Goal: Transaction & Acquisition: Subscribe to service/newsletter

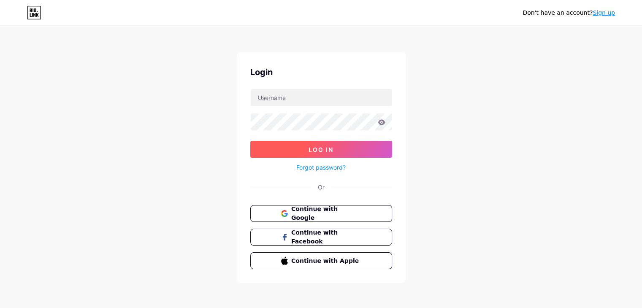
scroll to position [2, 0]
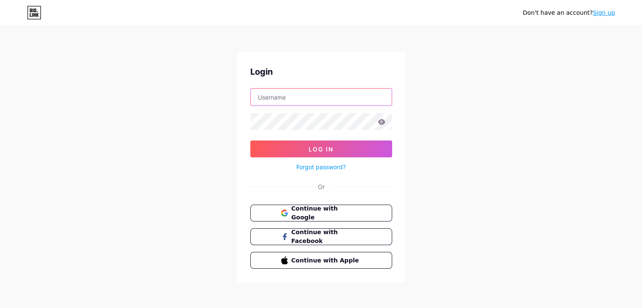
click at [295, 100] on input "text" at bounding box center [321, 97] width 141 height 17
click at [605, 12] on link "Sign up" at bounding box center [604, 12] width 22 height 7
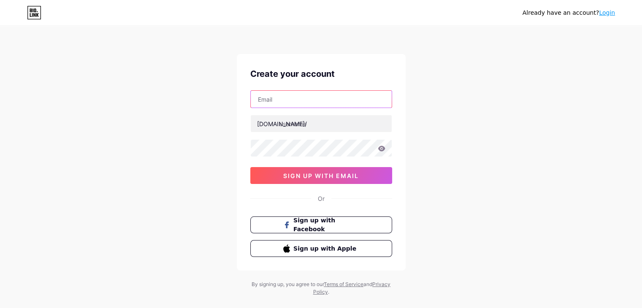
click at [290, 102] on input "text" at bounding box center [321, 99] width 141 height 17
paste input "felah39761@ishense.com"
type input "felah39761@ishense.com"
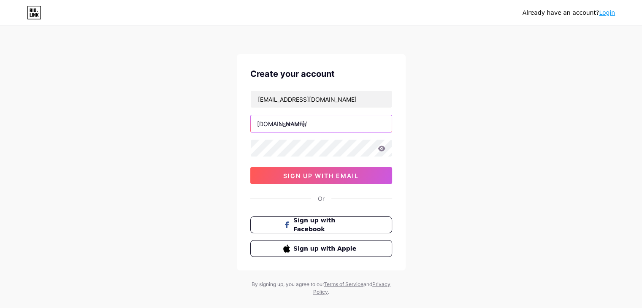
click at [294, 127] on input "text" at bounding box center [321, 123] width 141 height 17
type input "c"
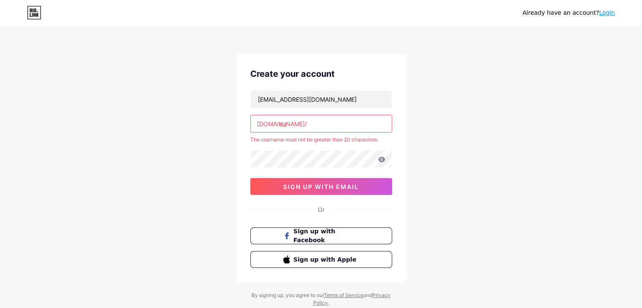
type input "c"
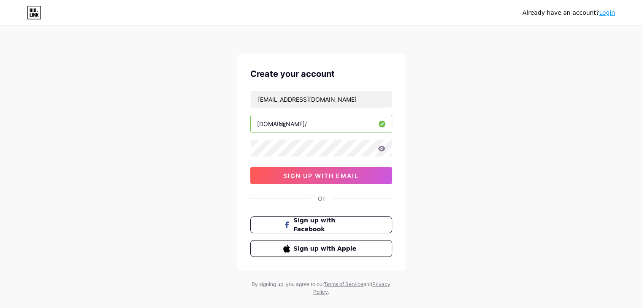
type input "cir"
click at [380, 151] on icon at bounding box center [381, 148] width 7 height 5
click at [347, 103] on input "felah39761@ishense.com" at bounding box center [321, 99] width 141 height 17
click at [317, 177] on span "sign up with email" at bounding box center [321, 175] width 76 height 7
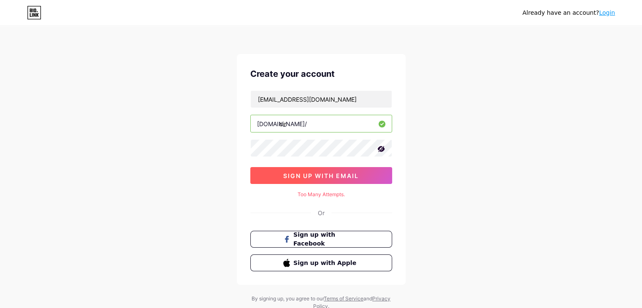
click at [317, 177] on span "sign up with email" at bounding box center [321, 175] width 76 height 7
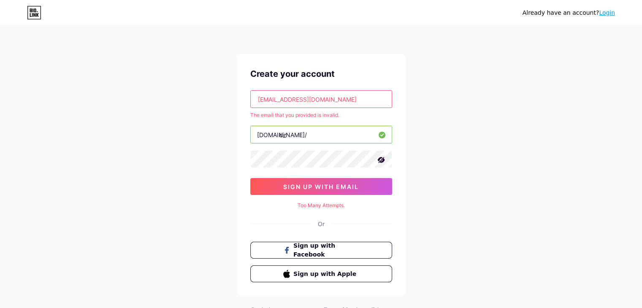
click at [257, 100] on input "felah39761@ishense.com" at bounding box center [321, 99] width 141 height 17
paste input "macoro7267"
type input "macoro7267@ishense.com"
click at [334, 185] on span "sign up with email" at bounding box center [321, 186] width 76 height 7
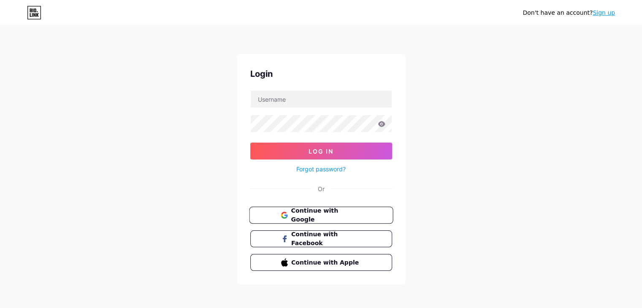
click at [299, 211] on span "Continue with Google" at bounding box center [326, 215] width 71 height 18
click at [311, 101] on input "text" at bounding box center [321, 99] width 141 height 17
type input "macoro7267@ishense.com"
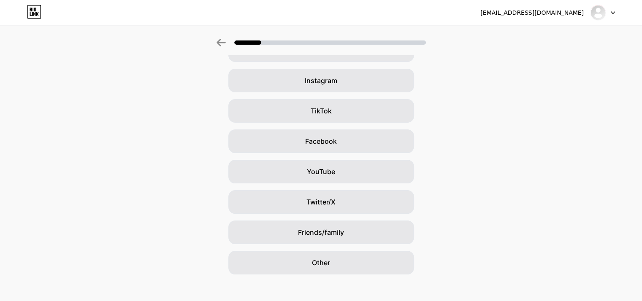
scroll to position [56, 0]
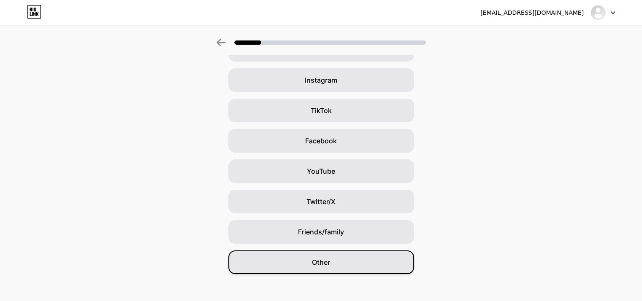
click at [323, 265] on span "Other" at bounding box center [321, 263] width 18 height 10
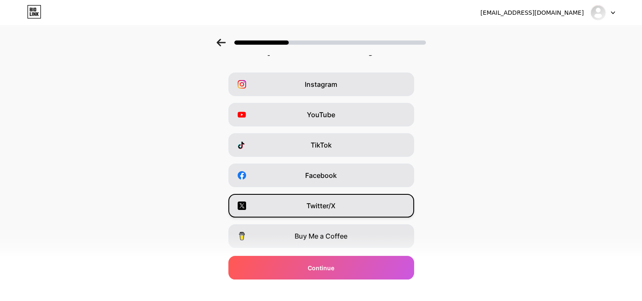
scroll to position [0, 0]
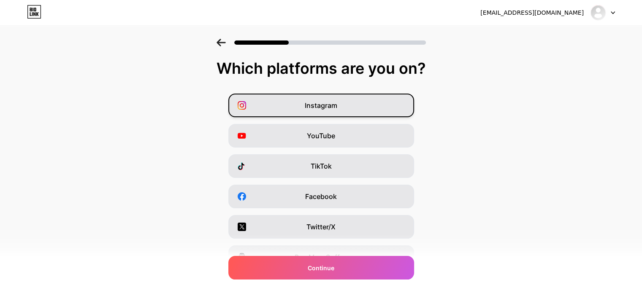
click at [288, 103] on div "Instagram" at bounding box center [321, 106] width 186 height 24
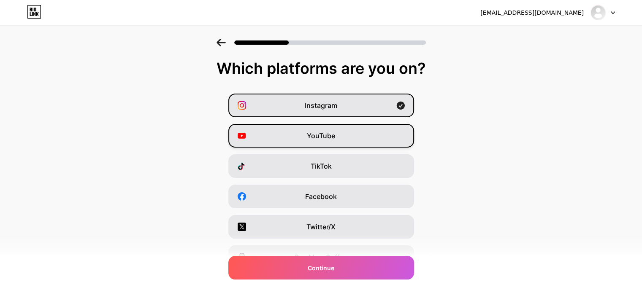
click at [283, 134] on div "YouTube" at bounding box center [321, 136] width 186 height 24
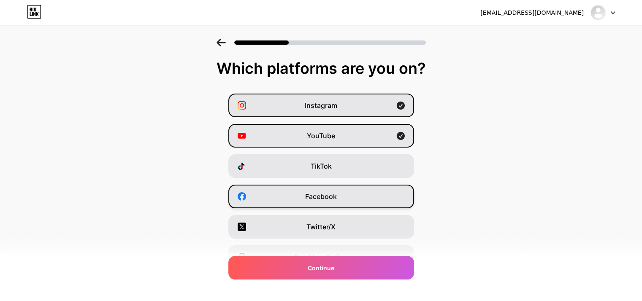
click at [286, 193] on div "Facebook" at bounding box center [321, 197] width 186 height 24
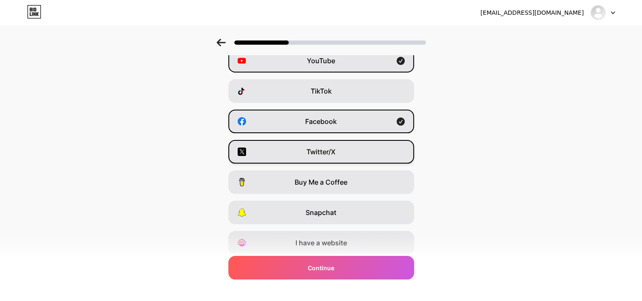
scroll to position [76, 0]
click at [282, 149] on div "Twitter/X" at bounding box center [321, 152] width 186 height 24
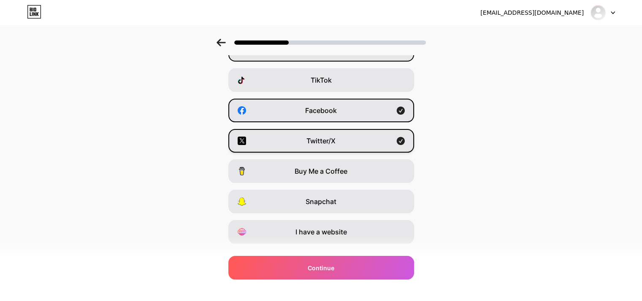
scroll to position [105, 0]
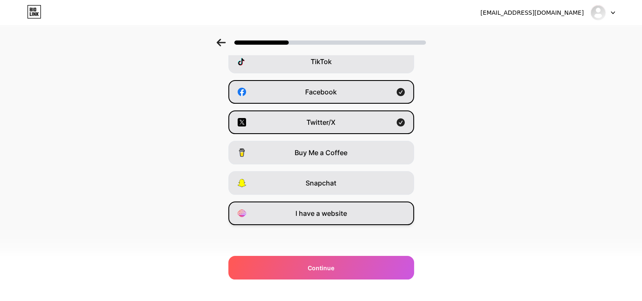
click at [281, 217] on div "I have a website" at bounding box center [321, 214] width 186 height 24
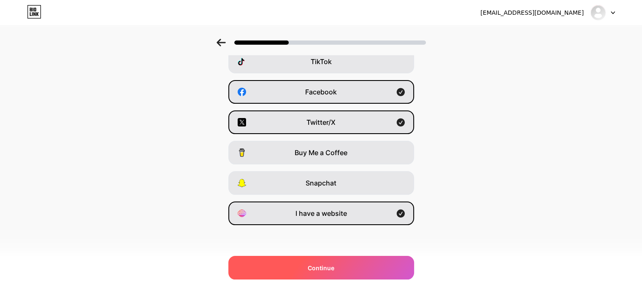
click at [319, 272] on span "Continue" at bounding box center [321, 268] width 27 height 9
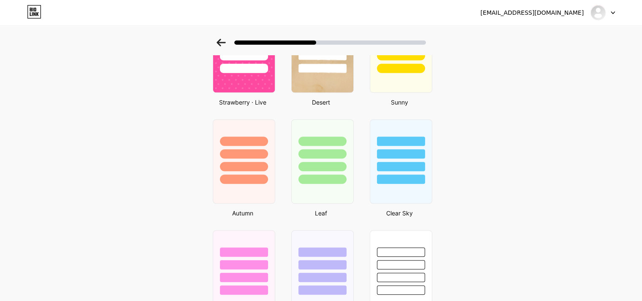
scroll to position [530, 0]
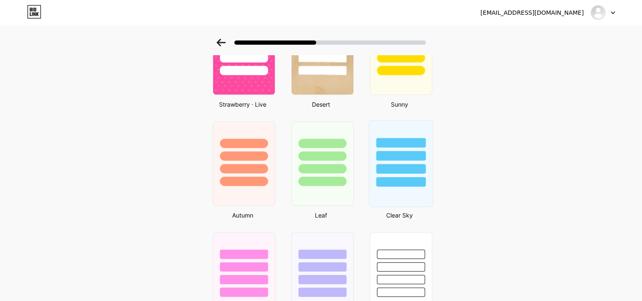
click at [380, 131] on div at bounding box center [400, 154] width 63 height 66
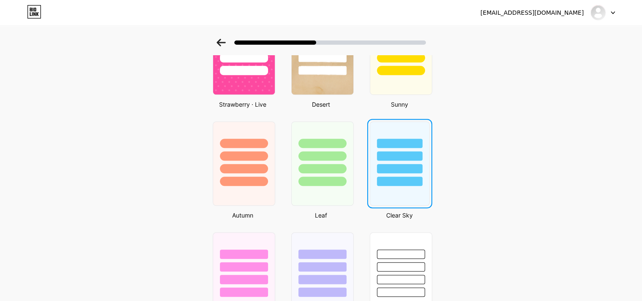
scroll to position [0, 0]
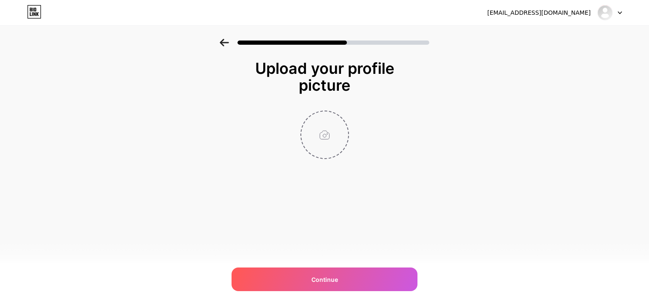
click at [324, 136] on input "file" at bounding box center [324, 134] width 47 height 47
type input "C:\fakepath\469731742_1999817373814072_1892210819853881009_n.jpg"
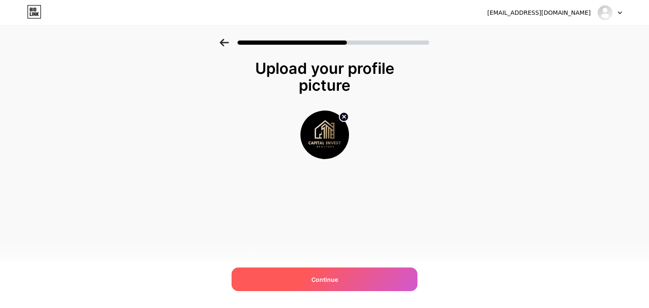
click at [346, 280] on div "Continue" at bounding box center [324, 280] width 186 height 24
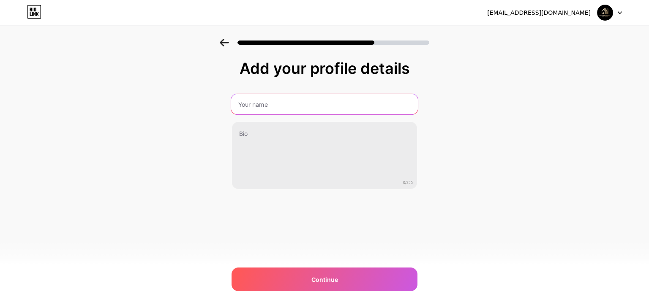
click at [268, 106] on input "text" at bounding box center [324, 104] width 187 height 20
type input "Capital Invest Realtors"
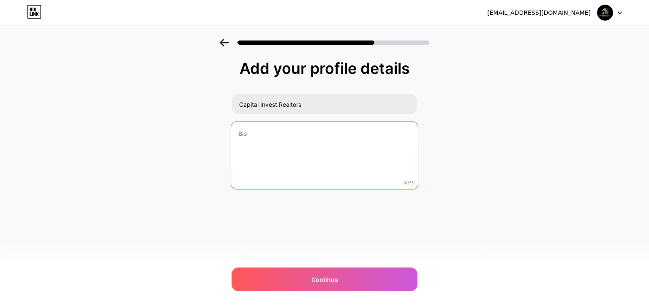
click at [261, 136] on textarea at bounding box center [324, 156] width 187 height 69
paste textarea "Make the right property Investment & decision with Capital Invest Realtors. 📲 +…"
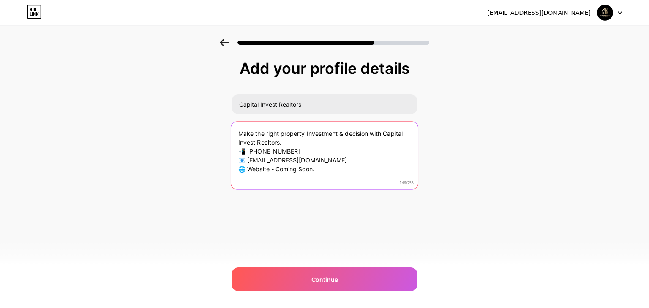
type textarea "Make the right property Investment & decision with Capital Invest Realtors. 📲 +…"
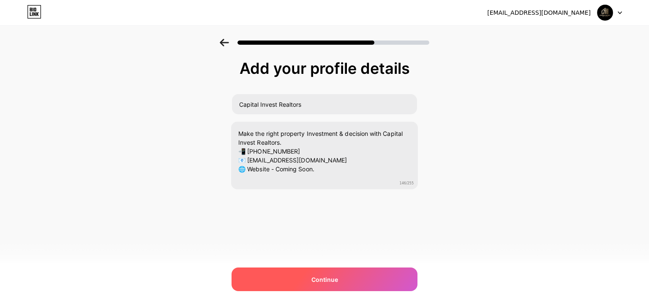
click at [302, 281] on div "Continue" at bounding box center [324, 280] width 186 height 24
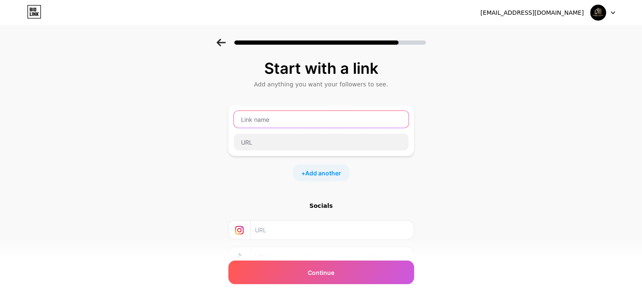
click at [282, 125] on input "text" at bounding box center [321, 119] width 175 height 17
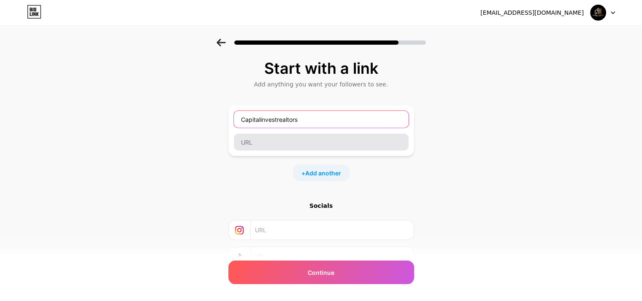
type input "Capitalinvestrealtors"
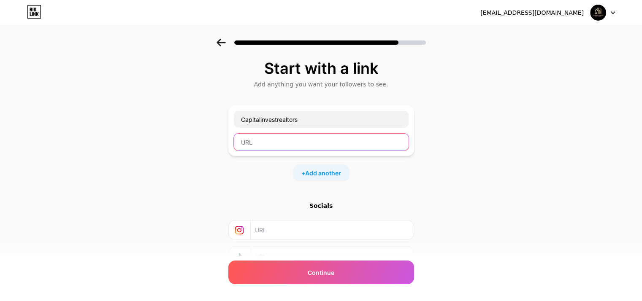
click at [273, 138] on input "text" at bounding box center [321, 142] width 175 height 17
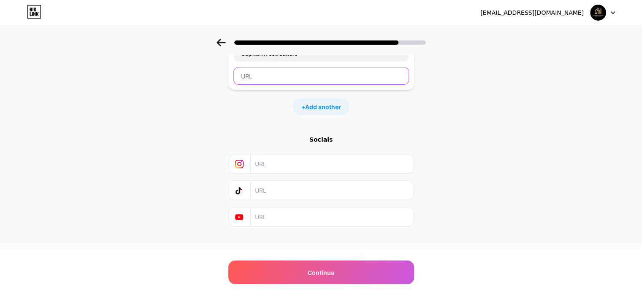
scroll to position [67, 0]
click at [296, 165] on input "text" at bounding box center [331, 163] width 153 height 19
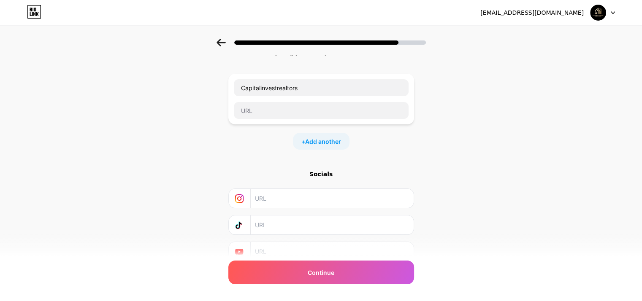
scroll to position [0, 0]
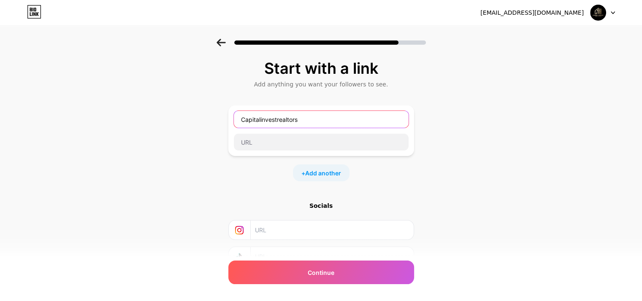
click at [307, 121] on input "Capitalinvestrealtors" at bounding box center [321, 119] width 175 height 17
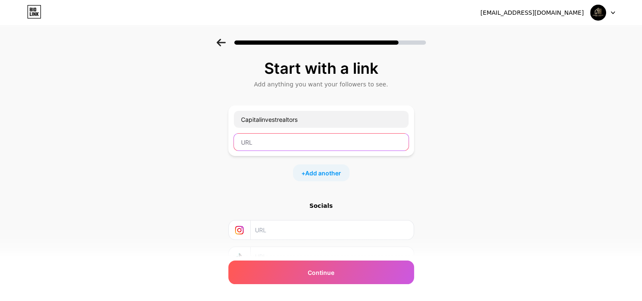
click at [290, 141] on input "text" at bounding box center [321, 142] width 175 height 17
paste input "https://wa.me/919540728472"
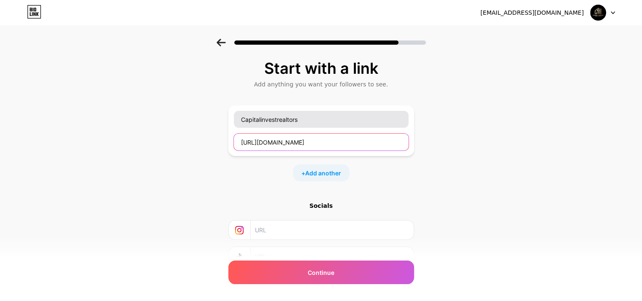
type input "https://wa.me/919540728472"
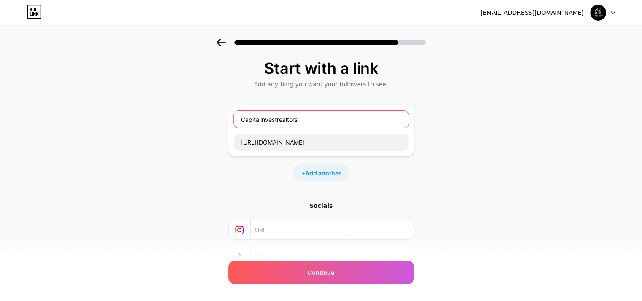
click at [312, 126] on input "Capitalinvestrealtors" at bounding box center [321, 119] width 175 height 17
paste input "WhatsApp"
type input "WhatsApp"
click at [314, 169] on span "Add another" at bounding box center [323, 173] width 36 height 9
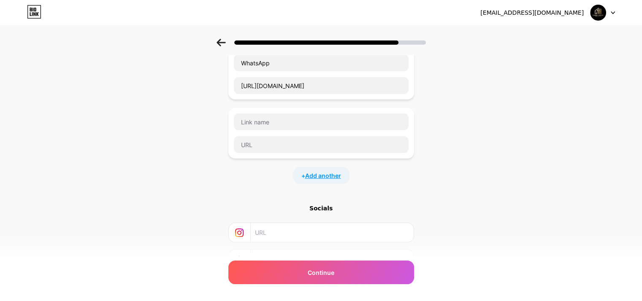
scroll to position [42, 0]
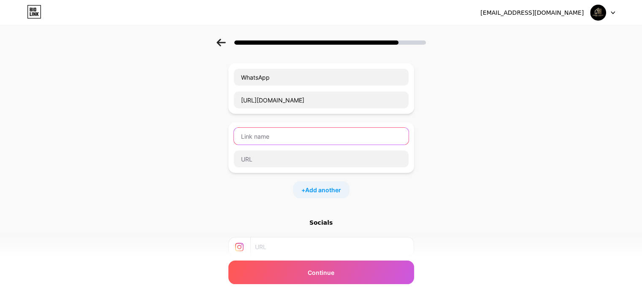
click at [281, 135] on input "text" at bounding box center [321, 136] width 175 height 17
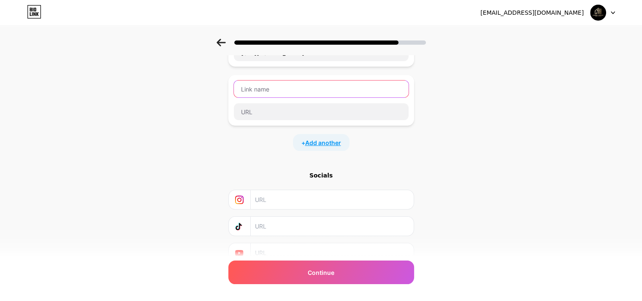
scroll to position [125, 0]
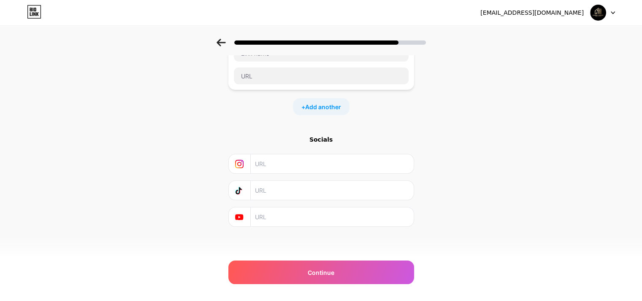
click at [276, 162] on input "text" at bounding box center [331, 164] width 153 height 19
paste input "https://www.instagram.com/capitalinvestrealtor"
type input "https://www.instagram.com/capitalinvestrealtor"
click at [302, 218] on input "text" at bounding box center [331, 217] width 153 height 19
paste input "https://youtube.com/@capitalinvestrealtors?si=PDMcppcd7Dj9mTWU"
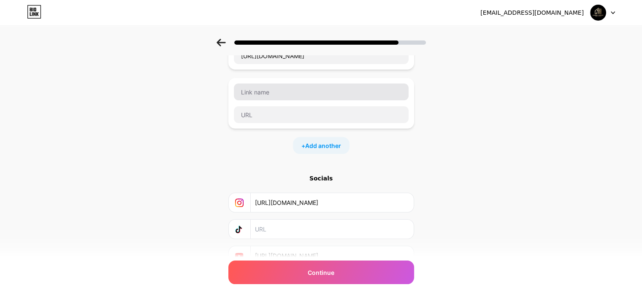
scroll to position [41, 0]
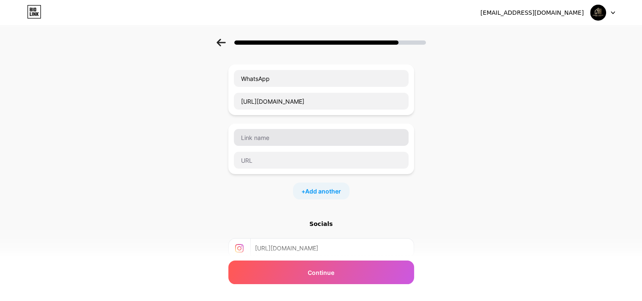
type input "https://youtube.com/@capitalinvestrealtors?si=PDMcppcd7Dj9mTWU"
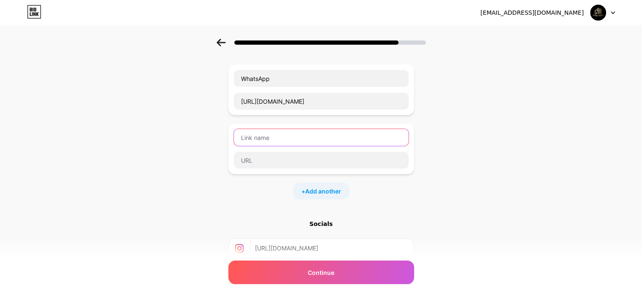
scroll to position [0, 0]
click at [282, 139] on input "text" at bounding box center [321, 137] width 175 height 17
paste input "Facebook"
type input "Facebook"
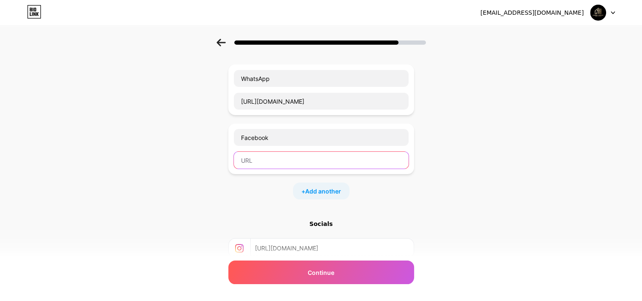
click at [265, 157] on input "text" at bounding box center [321, 160] width 175 height 17
paste input "https://www.facebook.com/https://www.facebook.com/profile.php?id=61567061247884…"
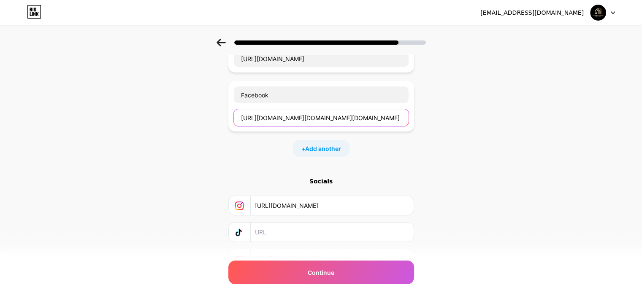
scroll to position [83, 0]
type input "https://www.facebook.com/https://www.facebook.com/profile.php?id=61567061247884…"
click at [327, 146] on span "Add another" at bounding box center [323, 149] width 36 height 9
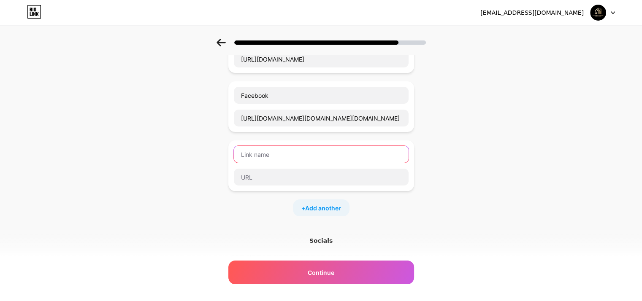
click at [280, 155] on input "text" at bounding box center [321, 154] width 175 height 17
paste input "Threads"
type input "Threads"
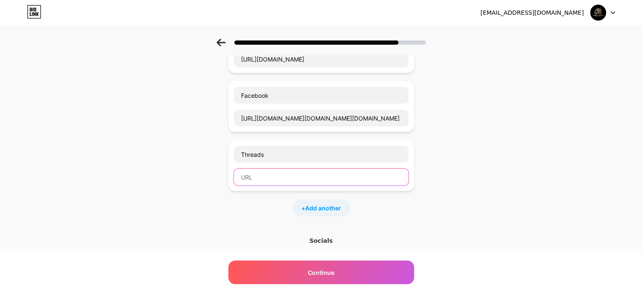
click at [282, 176] on input "text" at bounding box center [321, 177] width 175 height 17
paste input "https://www.threads.com/@capitalinvestrealtor"
type input "https://www.threads.com/@capitalinvestrealtor"
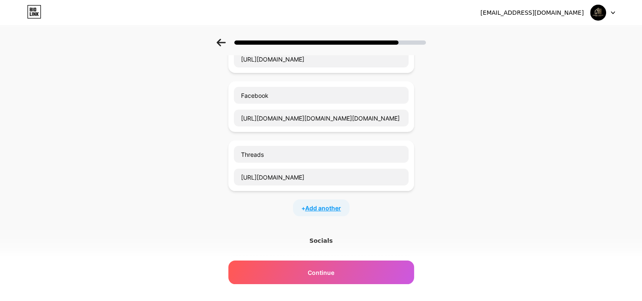
click at [333, 205] on span "Add another" at bounding box center [323, 208] width 36 height 9
click at [296, 211] on input "text" at bounding box center [321, 213] width 175 height 17
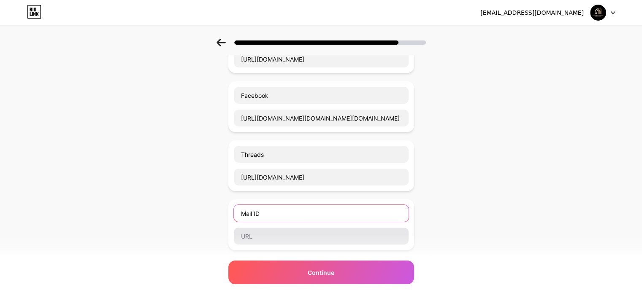
type input "Mail ID"
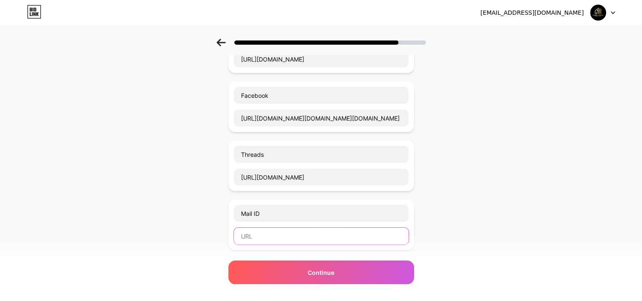
click at [282, 232] on input "text" at bounding box center [321, 236] width 175 height 17
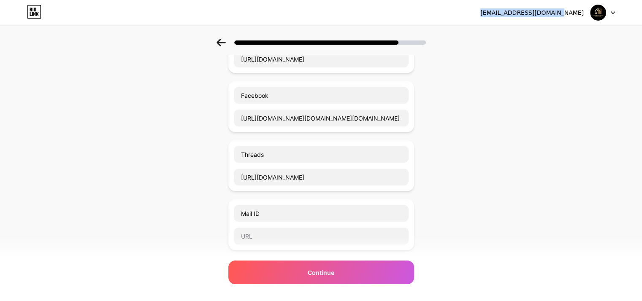
drag, startPoint x: 582, startPoint y: 13, endPoint x: 509, endPoint y: 15, distance: 73.1
click at [509, 15] on div "we.cirealtors@gmail.com Logout" at bounding box center [321, 12] width 642 height 15
copy div "[EMAIL_ADDRESS][DOMAIN_NAME]"
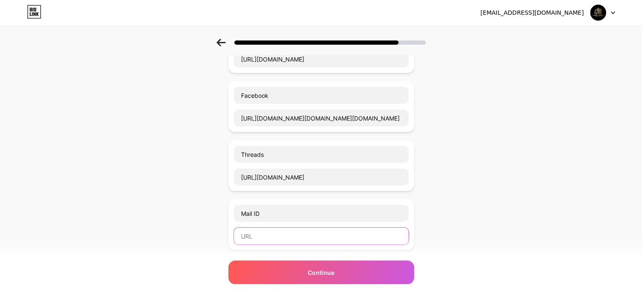
click at [285, 232] on input "text" at bounding box center [321, 236] width 175 height 17
paste input "[EMAIL_ADDRESS][DOMAIN_NAME]"
type input "[EMAIL_ADDRESS][DOMAIN_NAME]"
click at [475, 244] on div "Start with a link Add anything you want your followers to see. WhatsApp https:/…" at bounding box center [321, 193] width 642 height 474
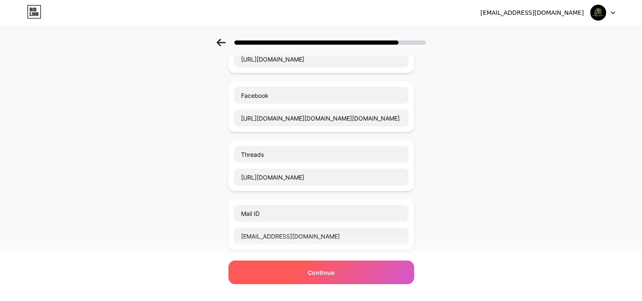
click at [333, 271] on span "Continue" at bounding box center [321, 273] width 27 height 9
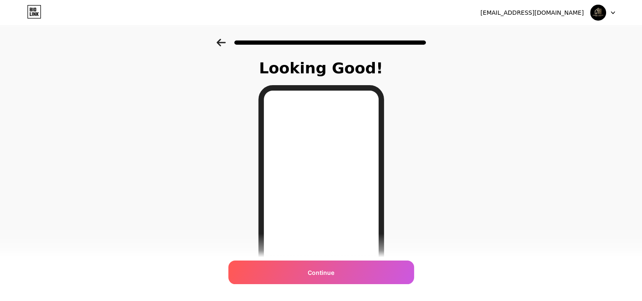
scroll to position [122, 0]
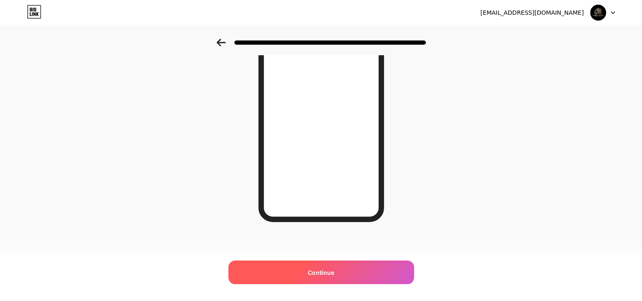
click at [328, 271] on span "Continue" at bounding box center [321, 273] width 27 height 9
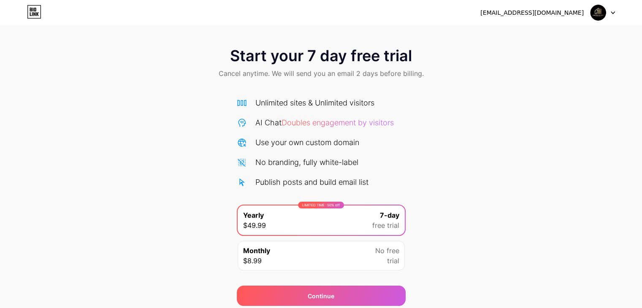
click at [358, 258] on div "Monthly $8.99 No free trial" at bounding box center [321, 256] width 167 height 30
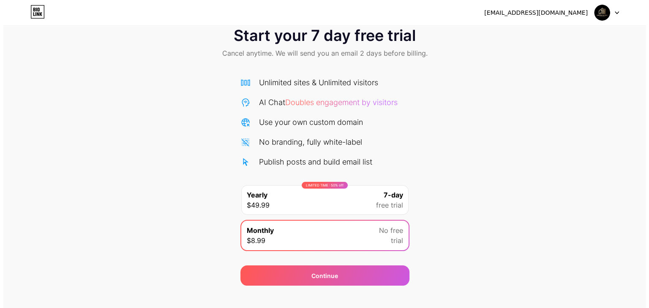
scroll to position [31, 0]
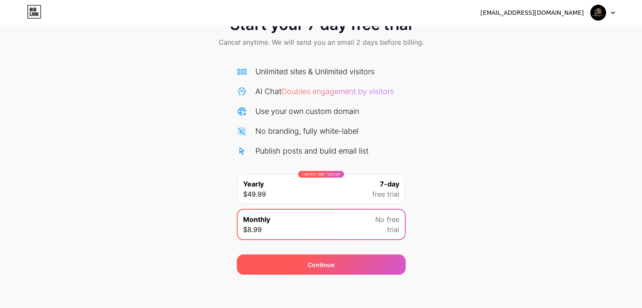
click at [341, 264] on div "Continue" at bounding box center [321, 265] width 169 height 20
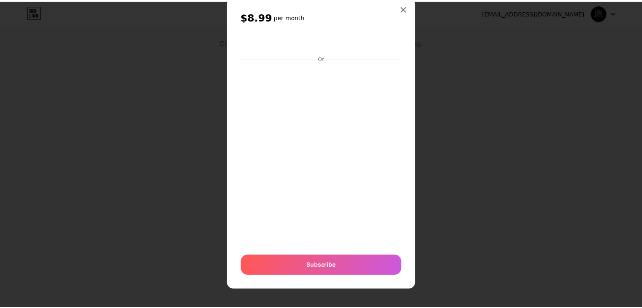
scroll to position [0, 0]
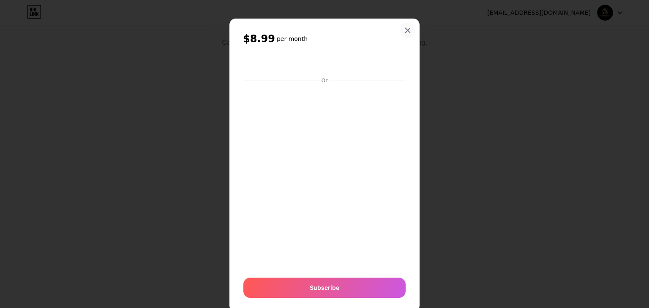
click at [405, 31] on icon at bounding box center [407, 30] width 5 height 5
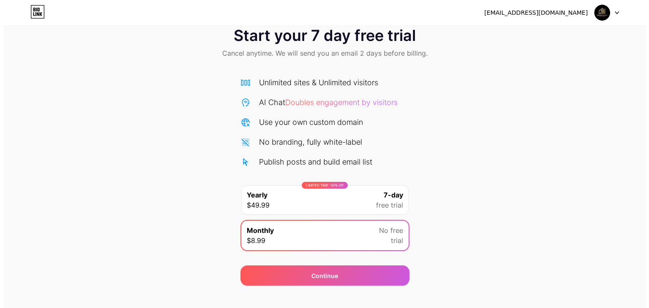
scroll to position [31, 0]
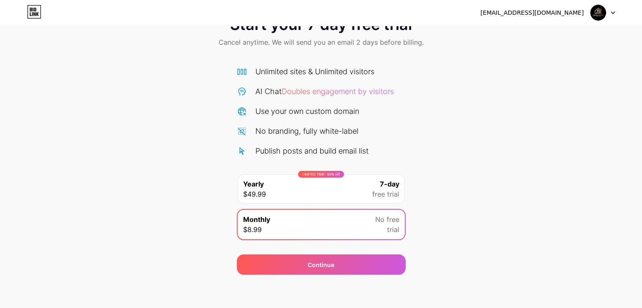
click at [362, 190] on div "LIMITED TIME : 50% off Yearly $49.99 7-day free trial" at bounding box center [321, 189] width 167 height 30
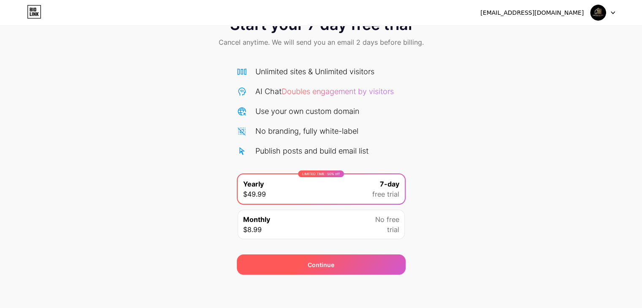
click at [345, 272] on div "Continue" at bounding box center [321, 265] width 169 height 20
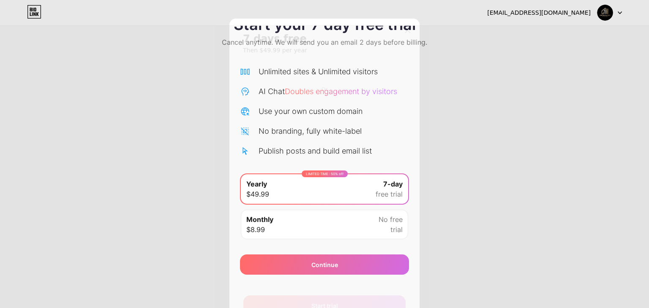
scroll to position [40, 0]
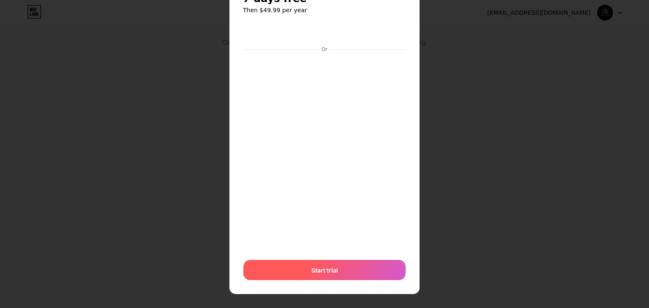
click at [312, 273] on span "Start trial" at bounding box center [324, 270] width 27 height 9
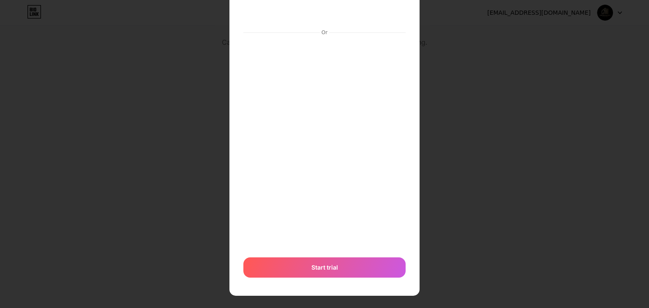
scroll to position [63, 0]
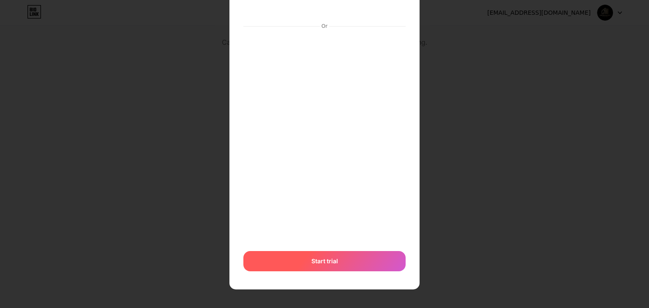
click at [312, 261] on span "Start trial" at bounding box center [324, 261] width 27 height 9
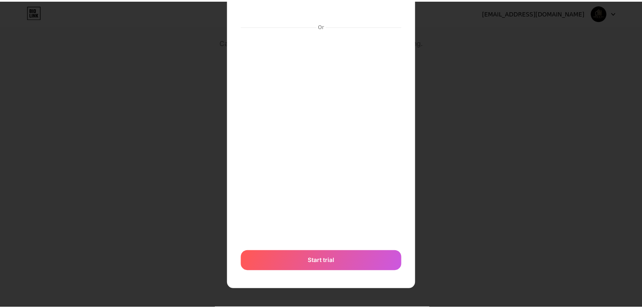
scroll to position [0, 0]
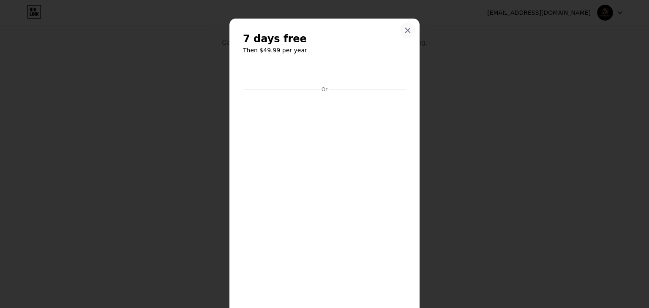
click at [405, 32] on icon at bounding box center [407, 30] width 5 height 5
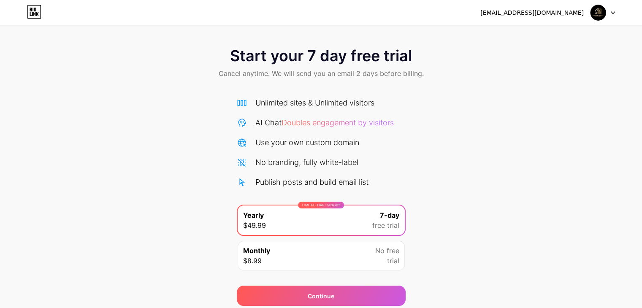
scroll to position [31, 0]
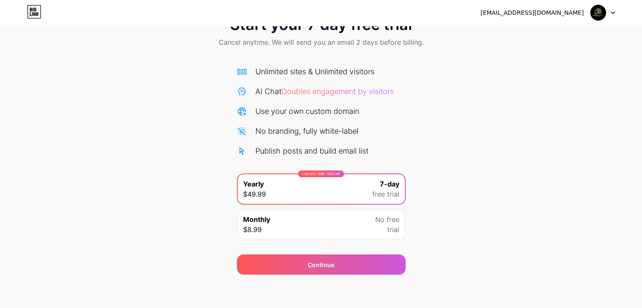
click at [329, 236] on div "Monthly $8.99 No free trial" at bounding box center [321, 225] width 167 height 30
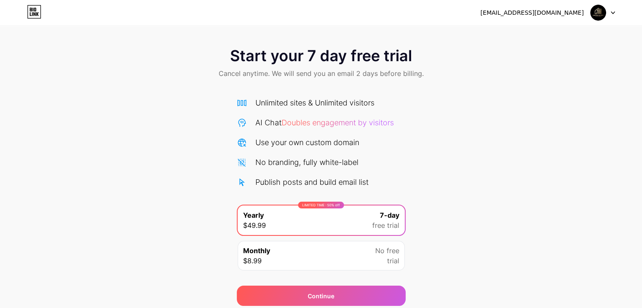
scroll to position [31, 0]
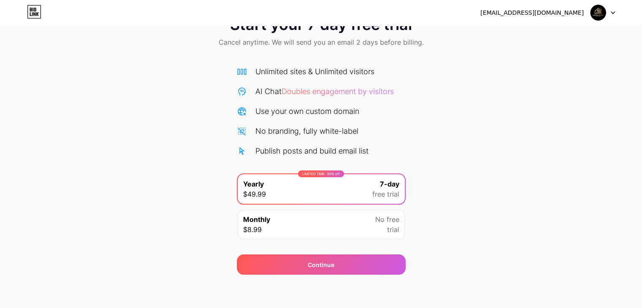
click at [331, 223] on div "Monthly $8.99 No free trial" at bounding box center [321, 225] width 167 height 30
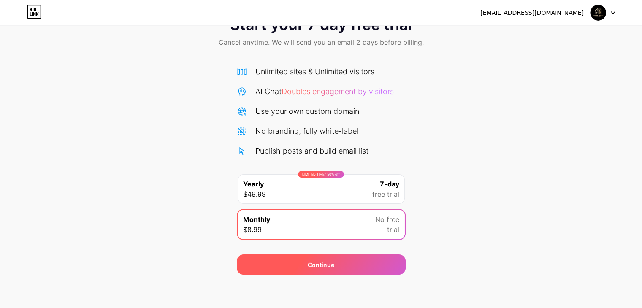
click at [333, 264] on div "Continue" at bounding box center [321, 265] width 27 height 9
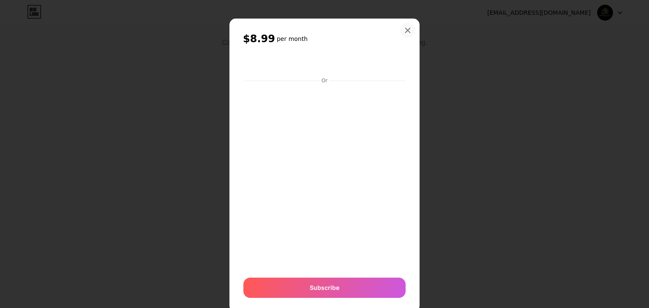
click at [407, 33] on icon at bounding box center [407, 30] width 7 height 7
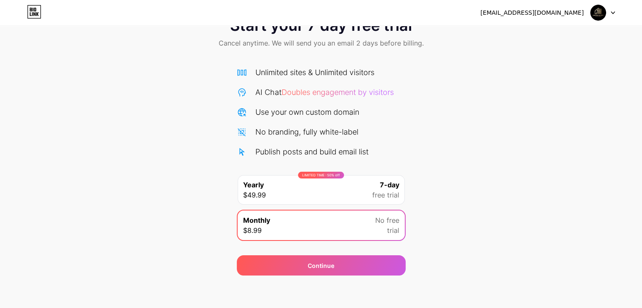
scroll to position [0, 0]
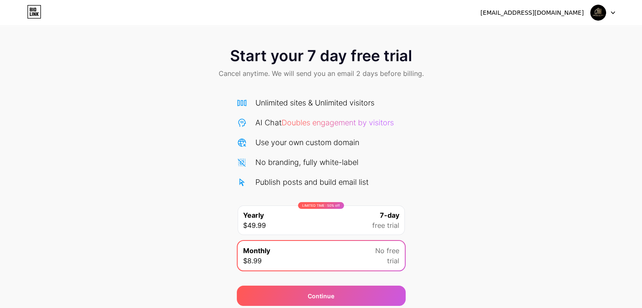
click at [612, 13] on icon at bounding box center [612, 13] width 3 height 2
click at [595, 81] on div "Start your 7 day free trial Cancel anytime. We will send you an email 2 days be…" at bounding box center [321, 64] width 642 height 50
click at [35, 9] on icon at bounding box center [34, 12] width 14 height 14
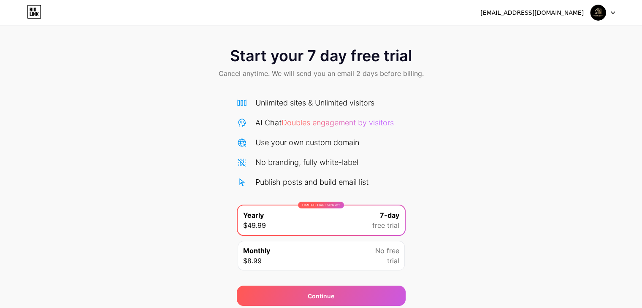
scroll to position [31, 0]
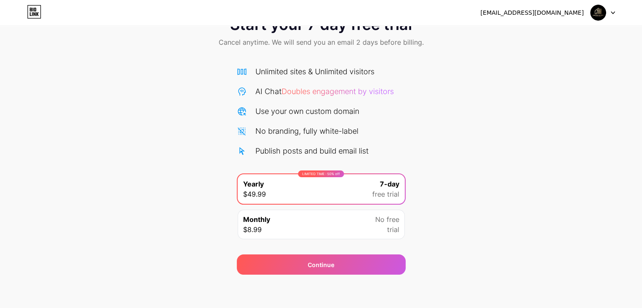
click at [386, 223] on span "No free" at bounding box center [387, 219] width 24 height 10
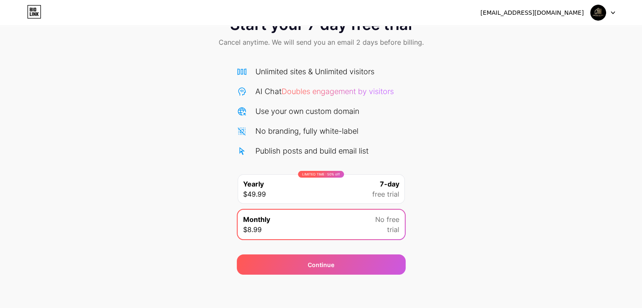
scroll to position [0, 0]
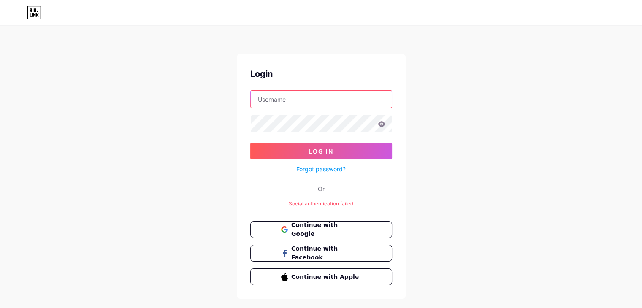
click at [285, 101] on input "text" at bounding box center [321, 99] width 141 height 17
type input "macoro7267@ishense.com"
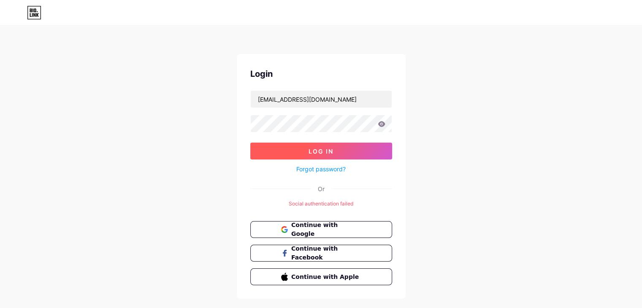
click at [310, 150] on span "Log In" at bounding box center [321, 151] width 25 height 7
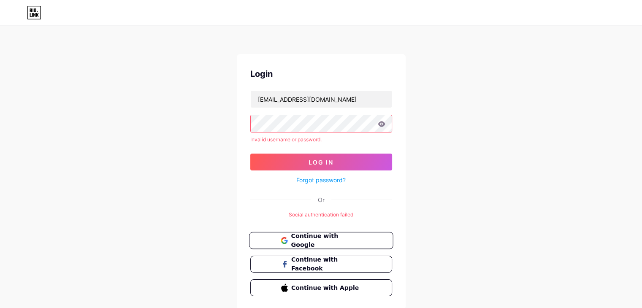
click at [312, 244] on button "Continue with Google" at bounding box center [321, 240] width 144 height 17
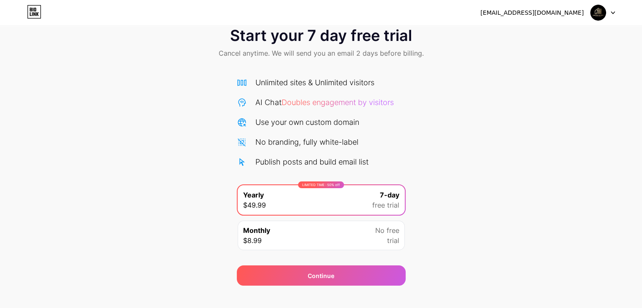
scroll to position [31, 0]
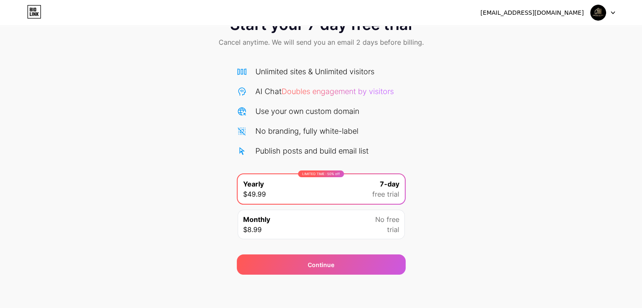
click at [595, 11] on img at bounding box center [598, 13] width 16 height 16
click at [544, 16] on div "[EMAIL_ADDRESS][DOMAIN_NAME]" at bounding box center [531, 12] width 103 height 9
click at [545, 13] on div "[EMAIL_ADDRESS][DOMAIN_NAME]" at bounding box center [531, 12] width 103 height 9
click at [118, 22] on div "[EMAIL_ADDRESS][DOMAIN_NAME] Logout" at bounding box center [321, 12] width 642 height 25
click at [600, 11] on img at bounding box center [598, 13] width 16 height 16
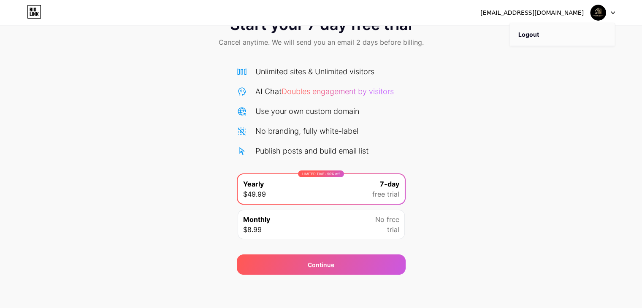
click at [525, 35] on li "Logout" at bounding box center [562, 34] width 105 height 23
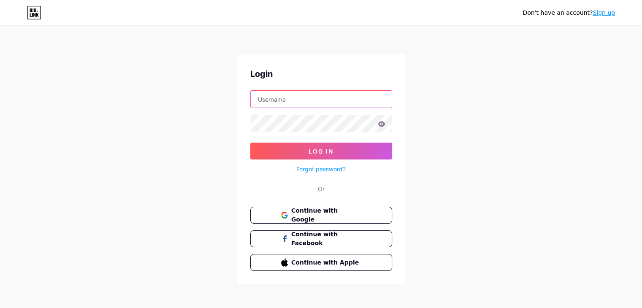
click at [288, 100] on input "text" at bounding box center [321, 99] width 141 height 17
click at [304, 216] on span "Continue with Google" at bounding box center [326, 215] width 71 height 18
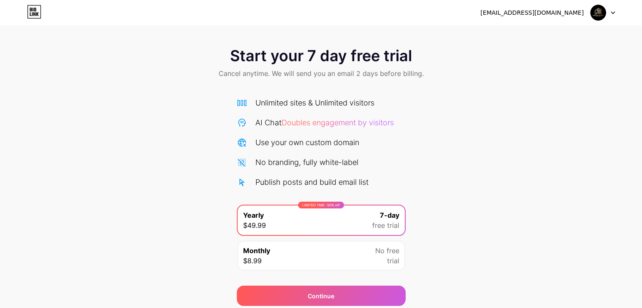
scroll to position [31, 0]
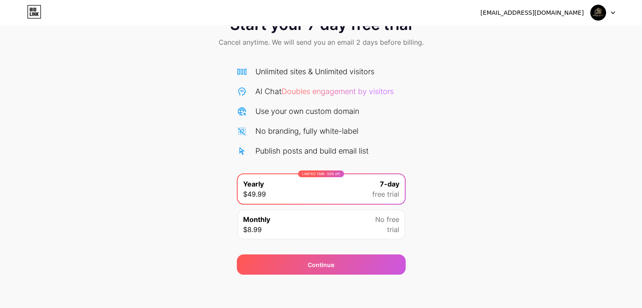
click at [612, 13] on icon at bounding box center [612, 13] width 3 height 2
click at [537, 32] on li "Logout" at bounding box center [562, 34] width 105 height 23
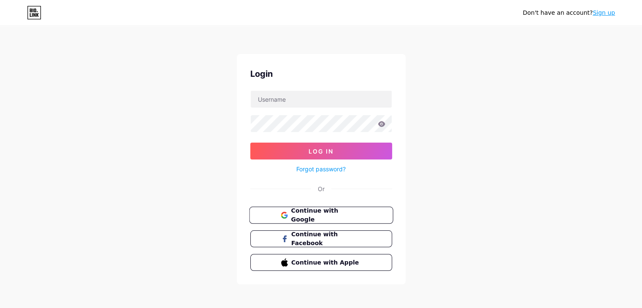
click at [313, 211] on span "Continue with Google" at bounding box center [326, 215] width 71 height 18
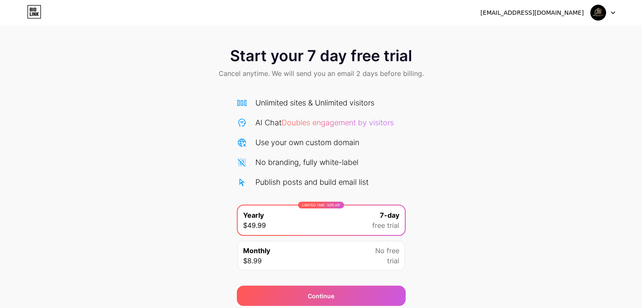
click at [597, 15] on img at bounding box center [598, 13] width 16 height 16
click at [565, 14] on div "[EMAIL_ADDRESS][DOMAIN_NAME]" at bounding box center [531, 12] width 103 height 9
click at [553, 16] on div "[EMAIL_ADDRESS][DOMAIN_NAME]" at bounding box center [531, 12] width 103 height 9
click at [34, 10] on icon at bounding box center [35, 10] width 2 height 4
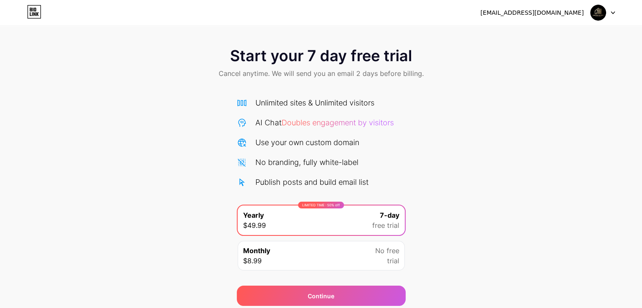
click at [277, 166] on div "No branding, fully white-label" at bounding box center [306, 162] width 103 height 11
click at [275, 181] on div "Publish posts and build email list" at bounding box center [311, 181] width 113 height 11
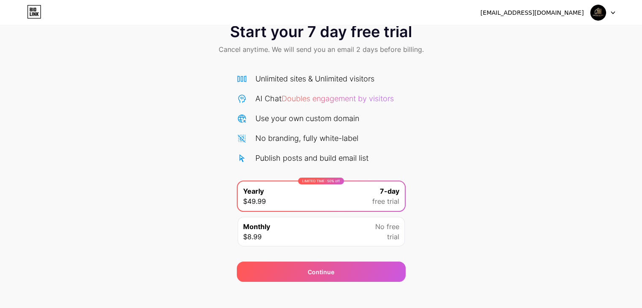
scroll to position [31, 0]
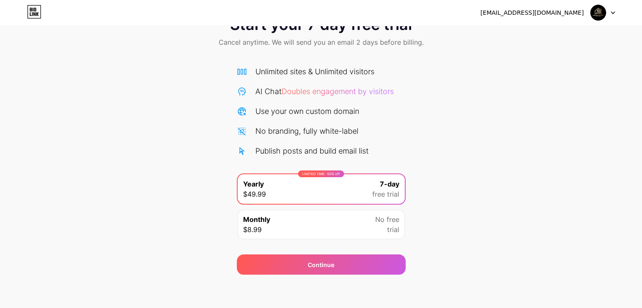
click at [375, 230] on div "Monthly $8.99 No free trial" at bounding box center [321, 225] width 167 height 30
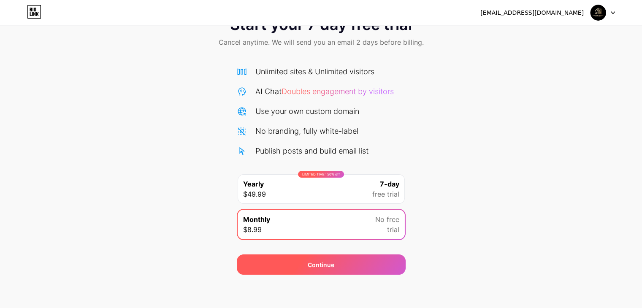
click at [337, 267] on div "Continue" at bounding box center [321, 265] width 169 height 20
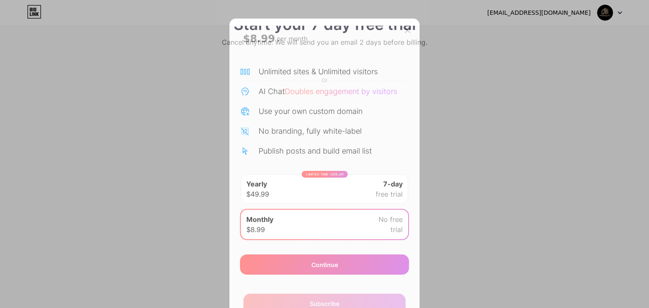
click at [409, 108] on div "$8.99 per month Or Subscribe" at bounding box center [324, 173] width 190 height 309
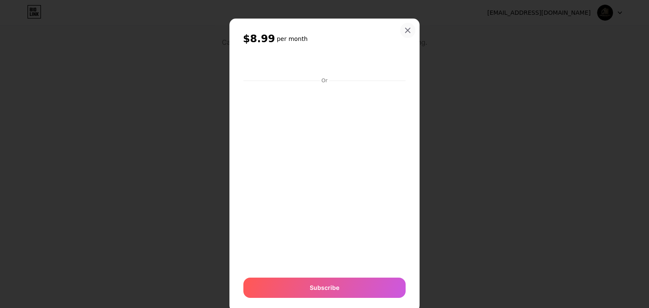
click at [404, 27] on div at bounding box center [407, 30] width 15 height 15
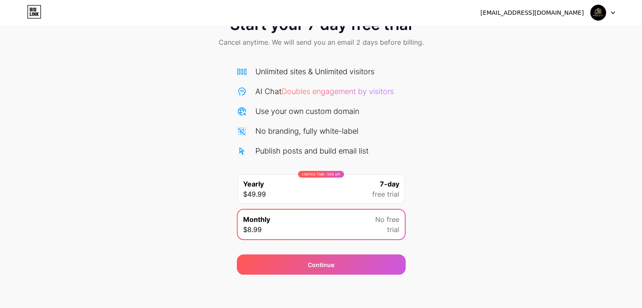
click at [604, 5] on span at bounding box center [598, 13] width 16 height 16
click at [532, 38] on li "Logout" at bounding box center [562, 34] width 105 height 23
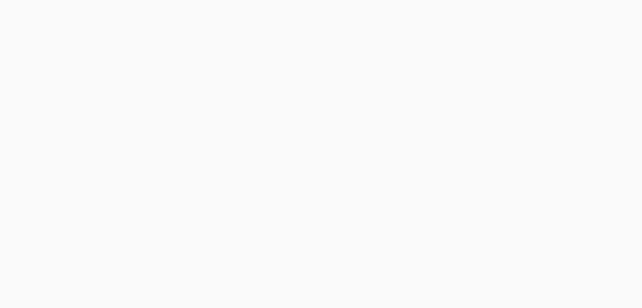
scroll to position [0, 0]
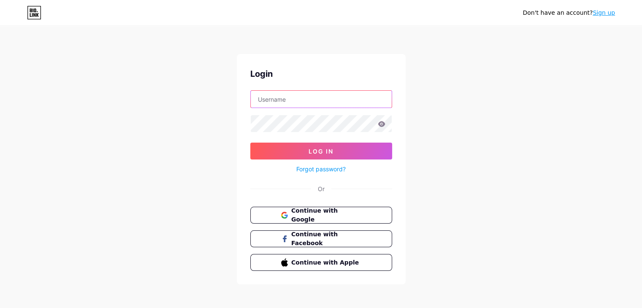
click at [289, 97] on input "text" at bounding box center [321, 99] width 141 height 17
click at [312, 169] on link "Forgot password?" at bounding box center [320, 169] width 49 height 9
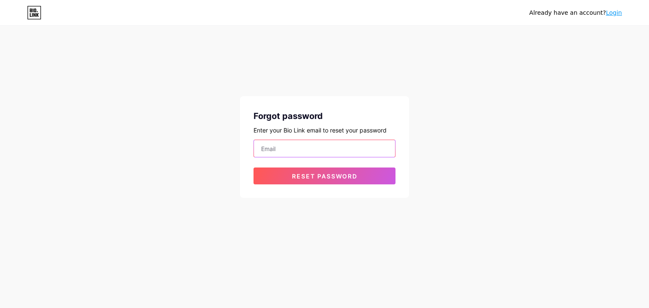
click at [297, 152] on input "email" at bounding box center [324, 148] width 141 height 17
paste input "[EMAIL_ADDRESS][DOMAIN_NAME]"
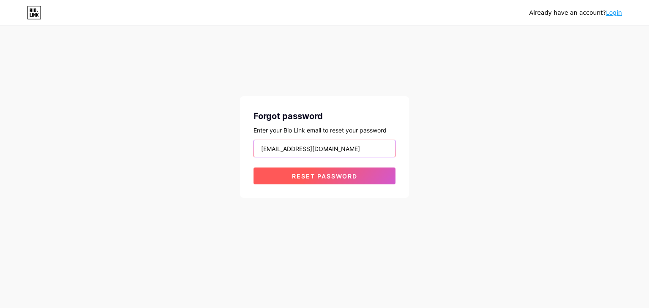
type input "[EMAIL_ADDRESS][DOMAIN_NAME]"
click at [297, 176] on span "Reset password" at bounding box center [324, 176] width 65 height 7
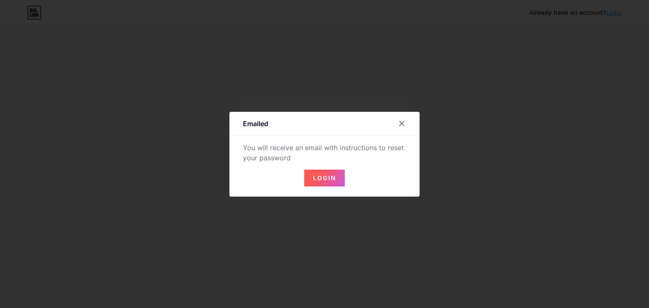
click at [339, 186] on button "Login" at bounding box center [324, 178] width 41 height 17
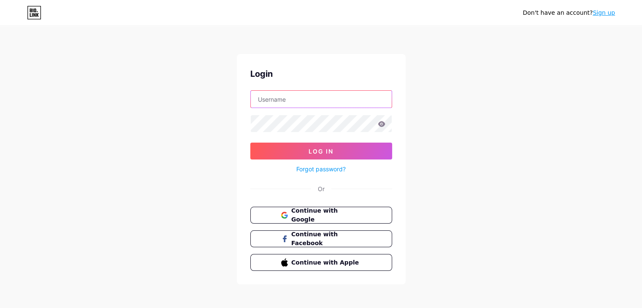
click at [294, 100] on input "text" at bounding box center [321, 99] width 141 height 17
click at [299, 171] on link "Forgot password?" at bounding box center [320, 169] width 49 height 9
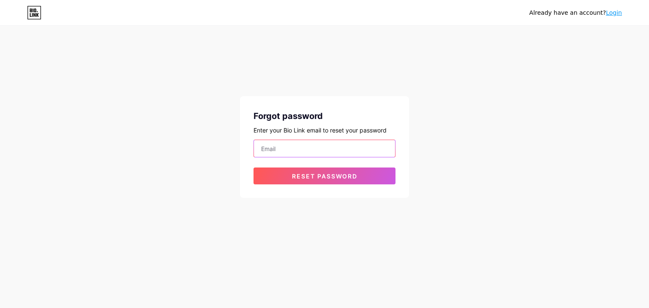
click at [291, 152] on input "email" at bounding box center [324, 148] width 141 height 17
type input "Cir@600++"
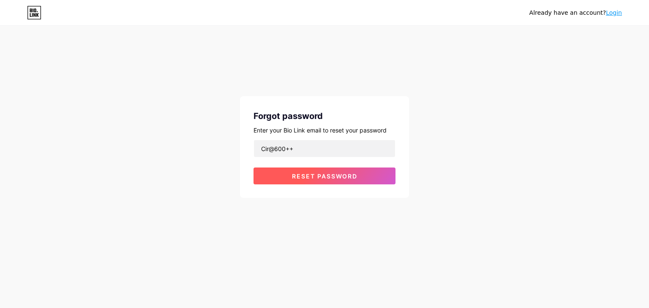
click at [311, 174] on span "Reset password" at bounding box center [324, 176] width 65 height 7
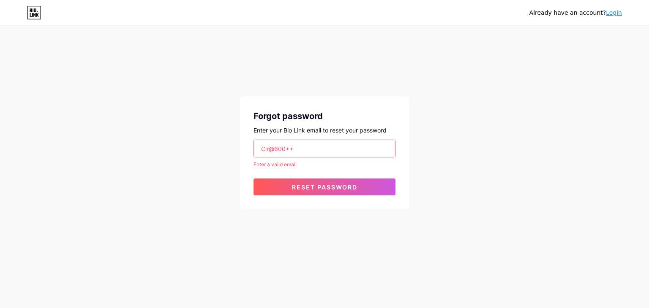
drag, startPoint x: 302, startPoint y: 149, endPoint x: 233, endPoint y: 152, distance: 69.3
click at [233, 152] on div "Already have an account? Login Forgot password Enter your Bio Link email to res…" at bounding box center [324, 118] width 649 height 236
paste input "[EMAIL_ADDRESS][DOMAIN_NAME]"
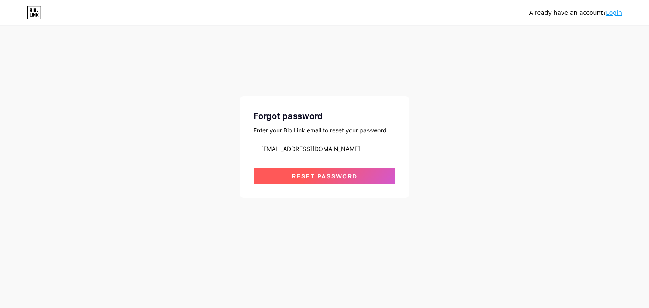
type input "[EMAIL_ADDRESS][DOMAIN_NAME]"
click at [318, 176] on span "Reset password" at bounding box center [324, 176] width 65 height 7
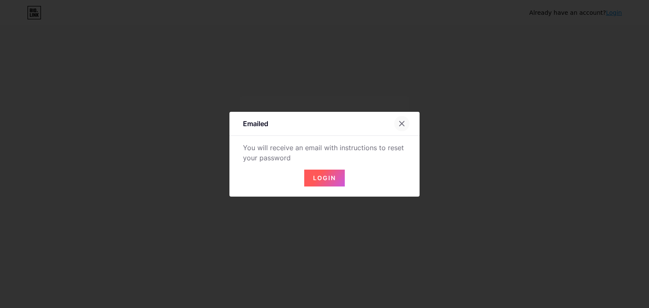
click at [399, 124] on icon at bounding box center [401, 123] width 7 height 7
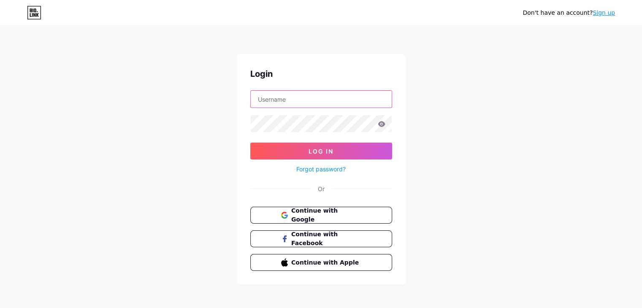
click at [290, 99] on input "text" at bounding box center [321, 99] width 141 height 17
click at [279, 107] on input "text" at bounding box center [321, 99] width 141 height 17
type input "[EMAIL_ADDRESS][DOMAIN_NAME]"
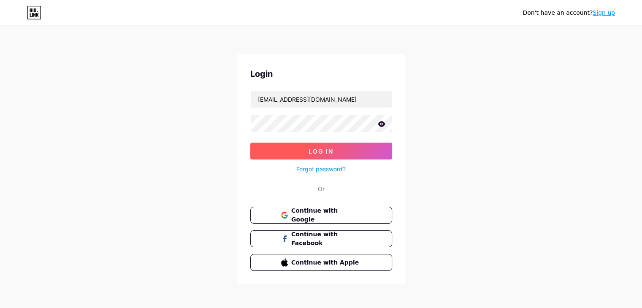
click at [269, 155] on button "Log In" at bounding box center [321, 151] width 142 height 17
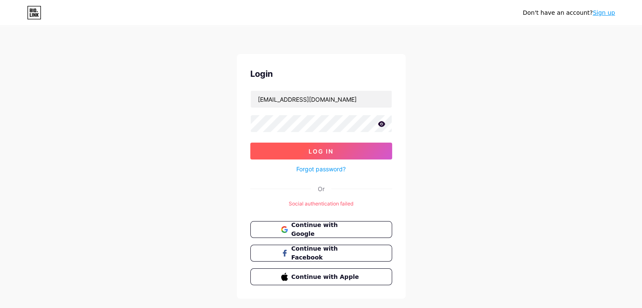
click at [301, 151] on button "Log In" at bounding box center [321, 151] width 142 height 17
click at [382, 125] on icon at bounding box center [381, 123] width 7 height 5
click at [334, 151] on button "Log In" at bounding box center [321, 151] width 142 height 17
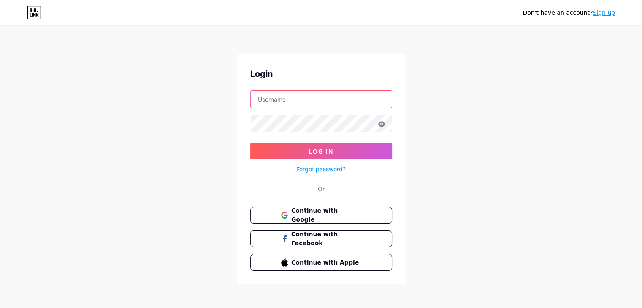
click at [311, 95] on input "text" at bounding box center [321, 99] width 141 height 17
paste input "[EMAIL_ADDRESS][DOMAIN_NAME]"
type input "[EMAIL_ADDRESS][DOMAIN_NAME]"
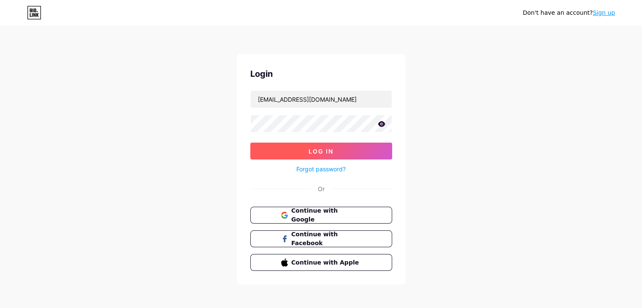
click at [282, 152] on button "Log In" at bounding box center [321, 151] width 142 height 17
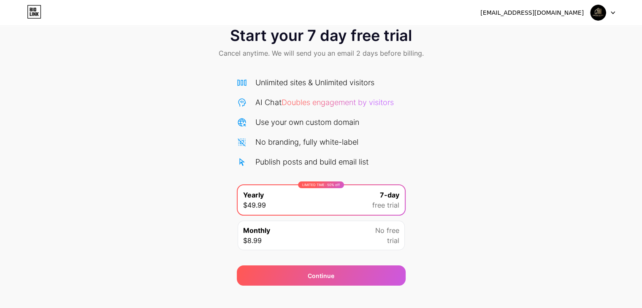
scroll to position [31, 0]
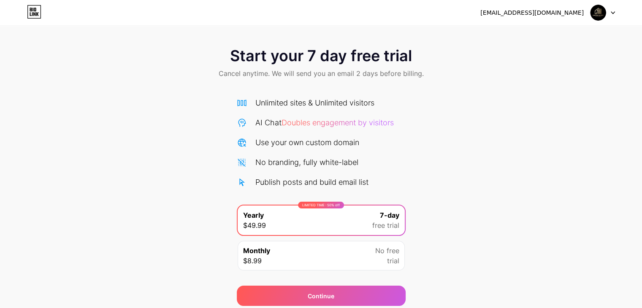
scroll to position [31, 0]
click at [440, 212] on div "Start your 7 day free trial Cancel anytime. We will send you an email 2 days be…" at bounding box center [321, 172] width 642 height 267
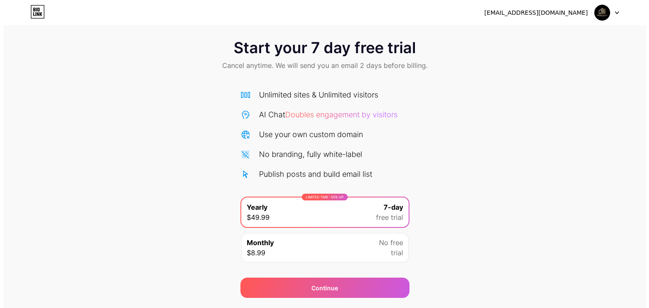
scroll to position [31, 0]
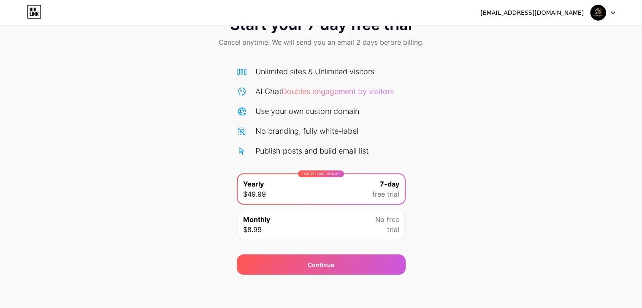
click at [314, 224] on div "Monthly $8.99 No free trial" at bounding box center [321, 225] width 167 height 30
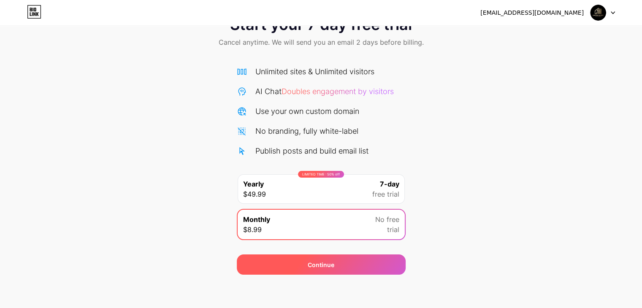
click at [315, 265] on div "Continue" at bounding box center [321, 265] width 27 height 9
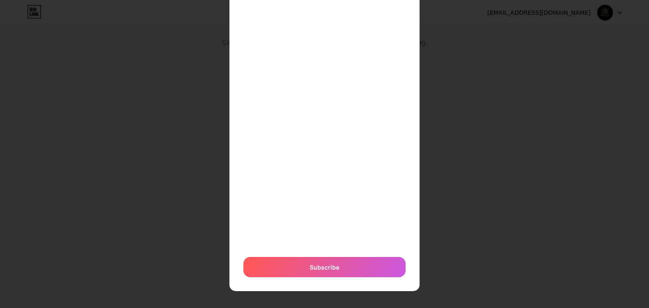
scroll to position [152, 0]
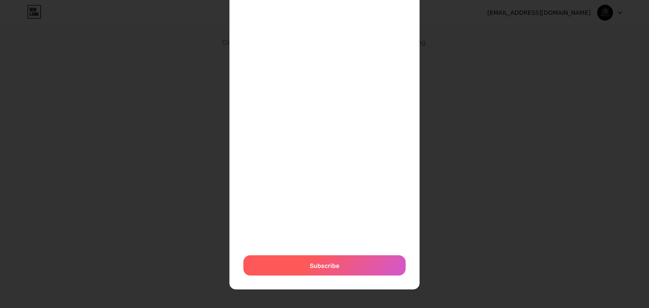
click at [317, 263] on span "Subscribe" at bounding box center [324, 265] width 30 height 9
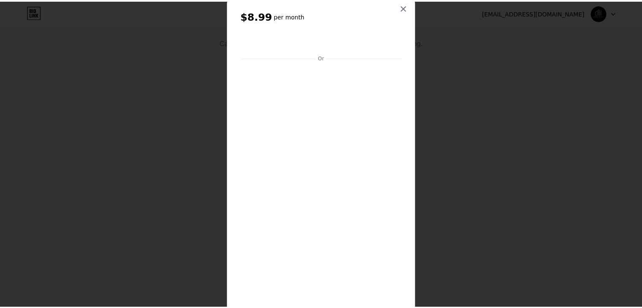
scroll to position [0, 0]
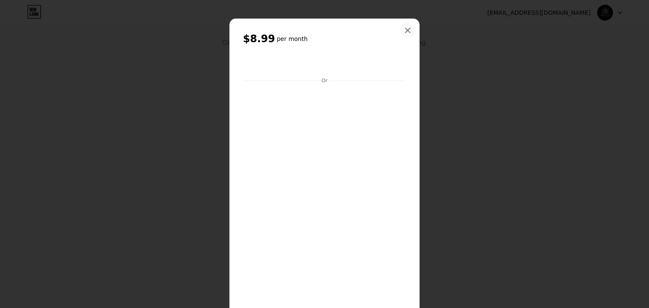
click at [407, 31] on icon at bounding box center [407, 30] width 7 height 7
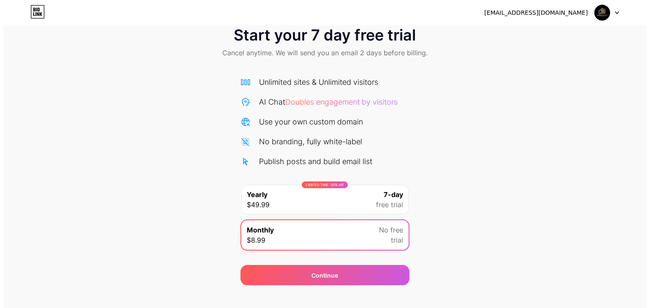
scroll to position [31, 0]
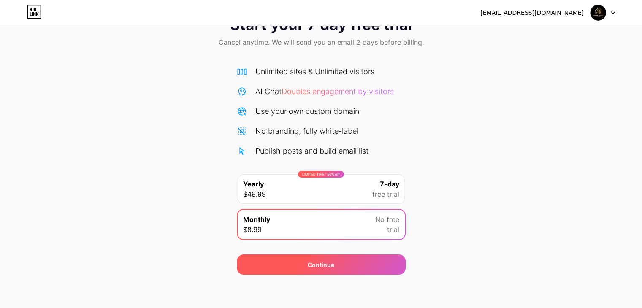
click at [320, 261] on div "Continue" at bounding box center [321, 265] width 27 height 9
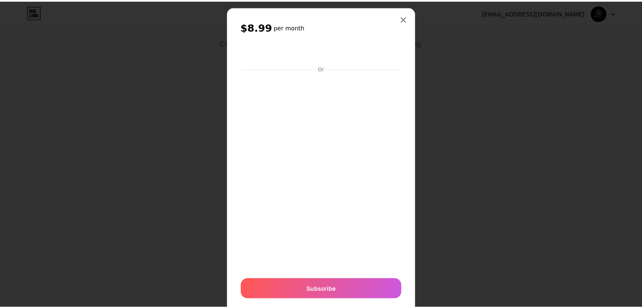
scroll to position [0, 0]
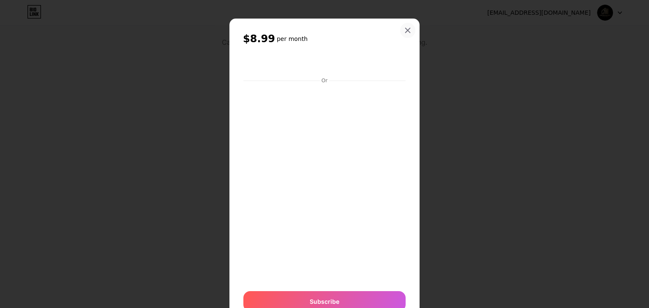
click at [407, 26] on div at bounding box center [407, 30] width 15 height 15
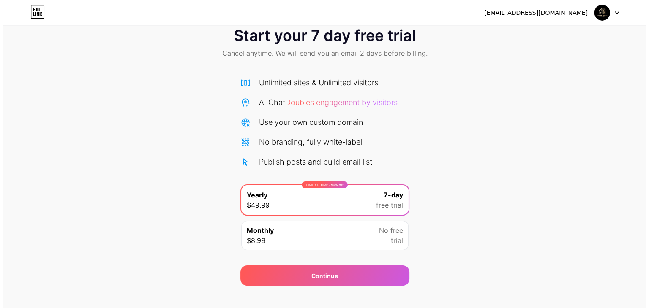
scroll to position [31, 0]
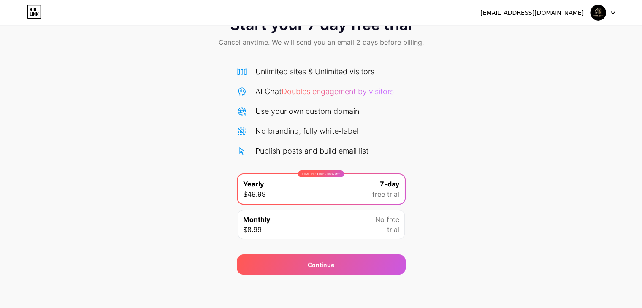
click at [297, 216] on div "Monthly $8.99 No free trial" at bounding box center [321, 225] width 167 height 30
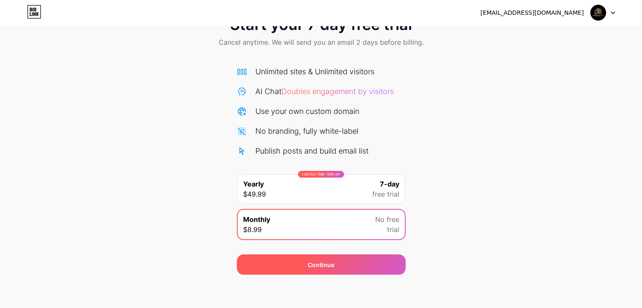
click at [309, 257] on div "Continue" at bounding box center [321, 265] width 169 height 20
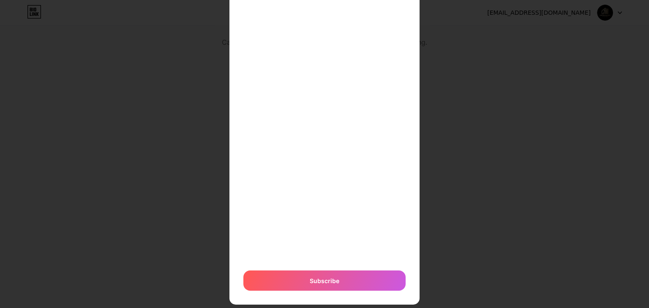
scroll to position [137, 0]
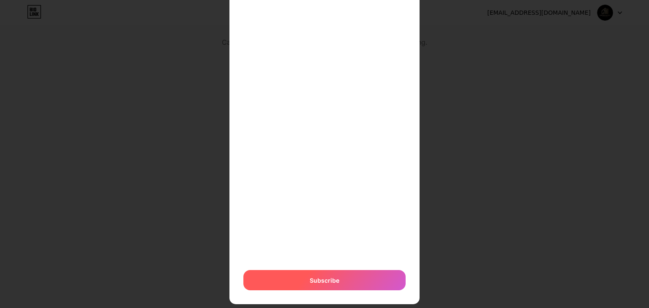
click at [322, 278] on span "Subscribe" at bounding box center [324, 280] width 30 height 9
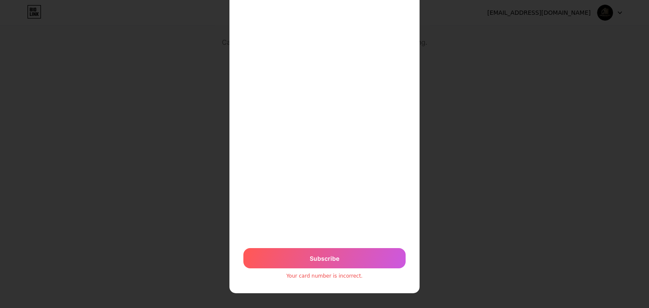
scroll to position [163, 0]
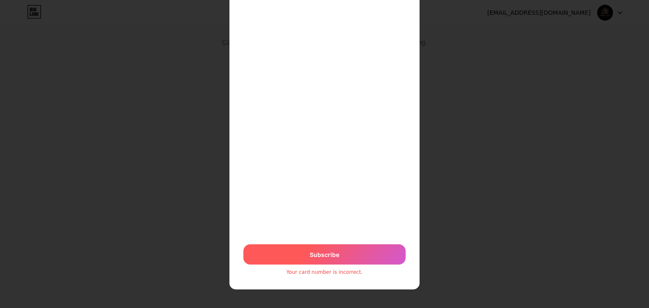
click at [339, 252] on div "Subscribe" at bounding box center [324, 254] width 162 height 20
click at [312, 255] on span "Subscribe" at bounding box center [324, 254] width 30 height 9
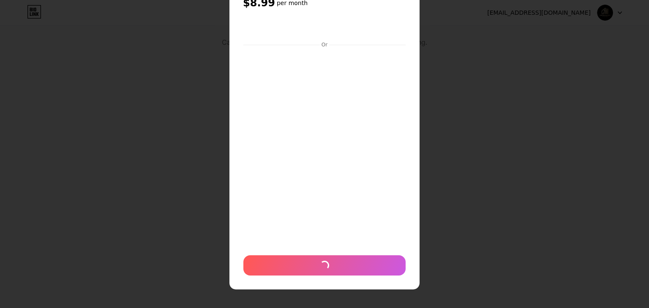
scroll to position [36, 0]
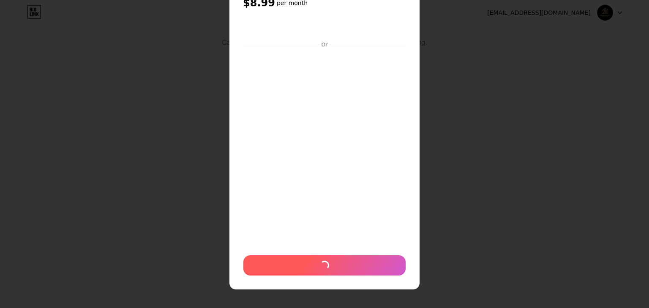
click at [315, 264] on div at bounding box center [324, 265] width 162 height 20
click at [318, 262] on span at bounding box center [324, 265] width 13 height 13
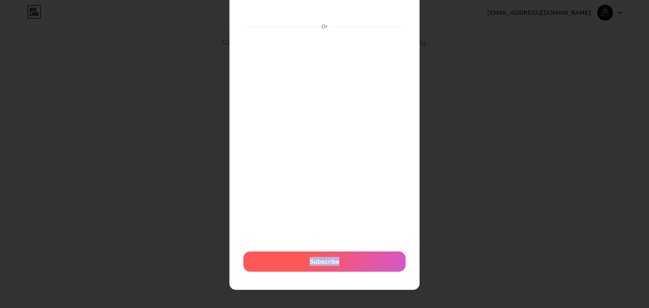
click at [316, 262] on span "Subscribe" at bounding box center [324, 262] width 30 height 20
click at [316, 262] on span "Subscribe" at bounding box center [324, 262] width 20 height 30
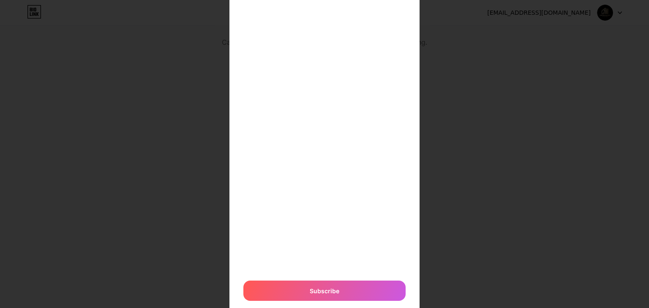
scroll to position [156, 0]
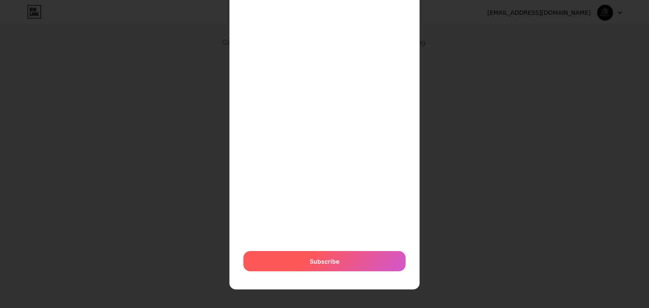
click at [315, 262] on span "Subscribe" at bounding box center [324, 261] width 18 height 31
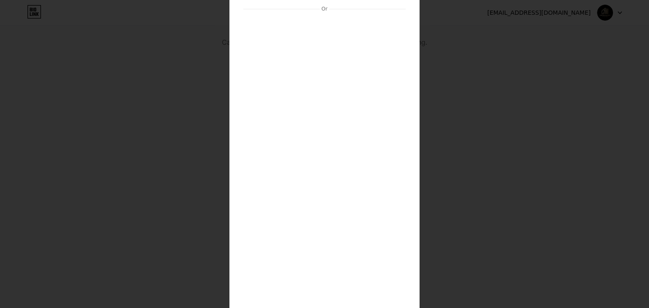
scroll to position [30, 0]
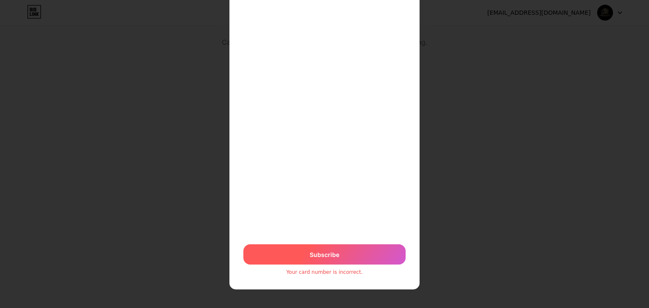
click at [314, 260] on div "Subscribe" at bounding box center [324, 254] width 162 height 20
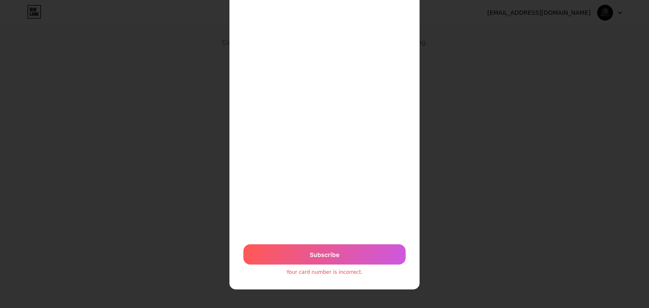
scroll to position [36, 0]
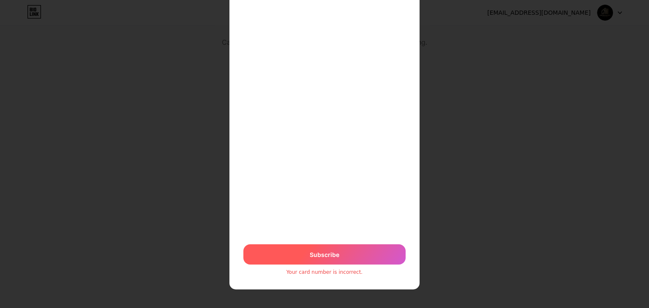
click at [311, 257] on span "Subscribe" at bounding box center [324, 255] width 31 height 18
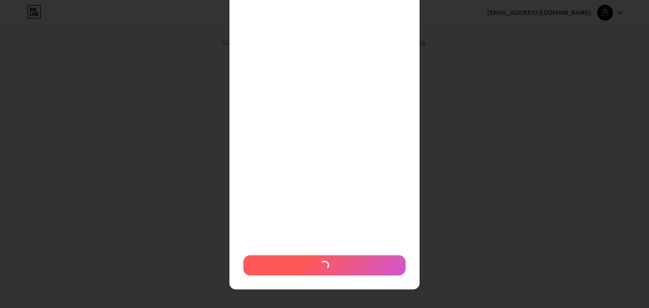
scroll to position [163, 0]
